Goal: Task Accomplishment & Management: Manage account settings

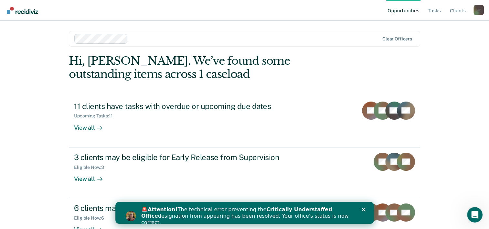
click at [440, 129] on div "Opportunities Tasks Client s [PERSON_NAME] S T Profile How it works Log Out Cle…" at bounding box center [244, 114] width 489 height 229
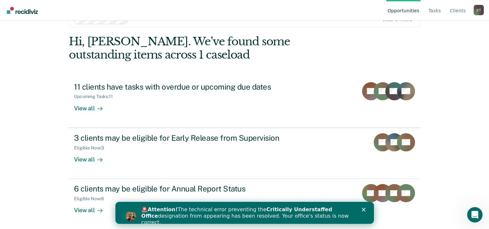
scroll to position [20, 0]
click at [440, 129] on div "Opportunities Tasks Client s [PERSON_NAME] S T Profile How it works Log Out Cle…" at bounding box center [244, 94] width 489 height 229
click at [365, 210] on div "Close" at bounding box center [365, 210] width 6 height 4
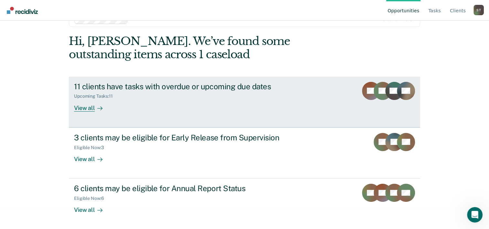
click at [83, 110] on div "View all" at bounding box center [92, 105] width 36 height 13
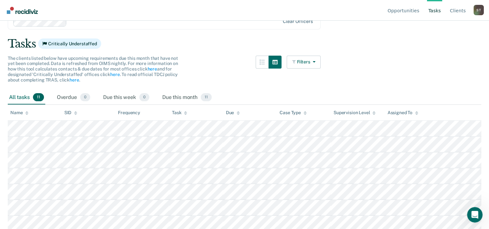
scroll to position [19, 0]
